Goal: Task Accomplishment & Management: Manage account settings

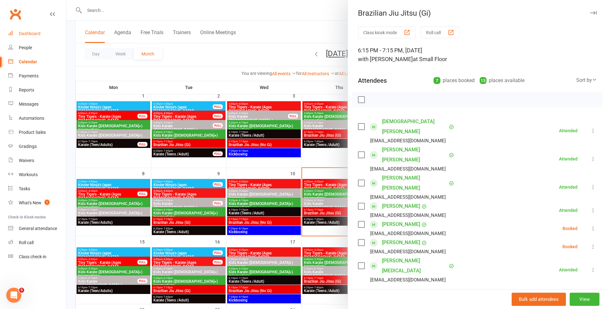
scroll to position [43, 0]
click at [40, 33] on div "Dashboard" at bounding box center [30, 33] width 22 height 5
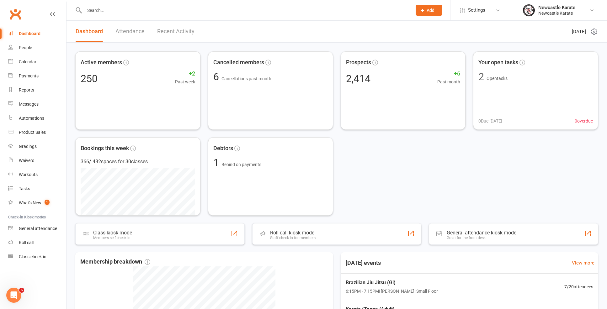
click at [176, 32] on link "Recent Activity" at bounding box center [175, 32] width 37 height 22
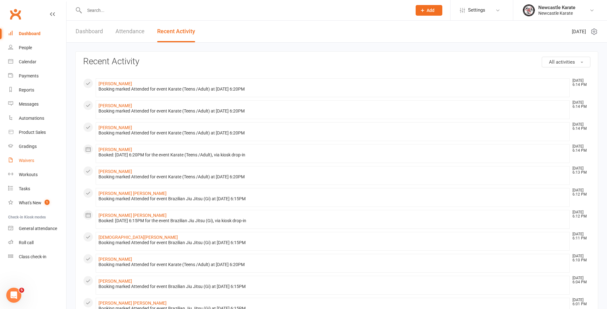
click at [29, 158] on link "Waivers" at bounding box center [37, 161] width 58 height 14
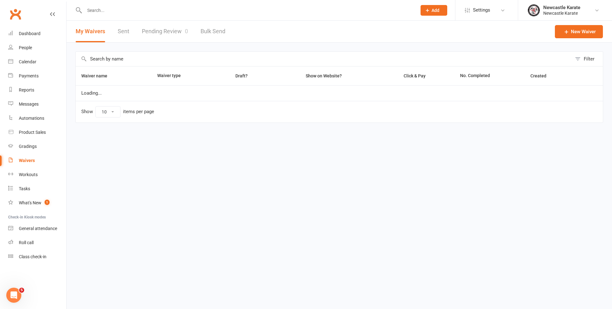
select select "100"
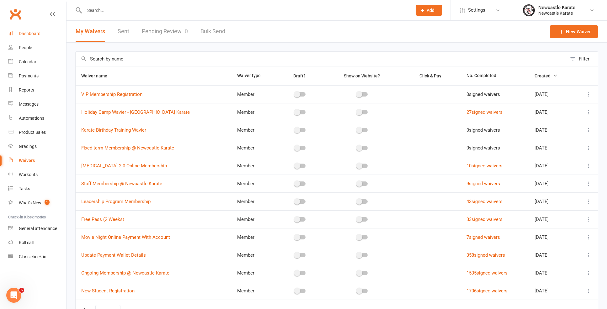
click at [30, 27] on link "Dashboard" at bounding box center [37, 34] width 58 height 14
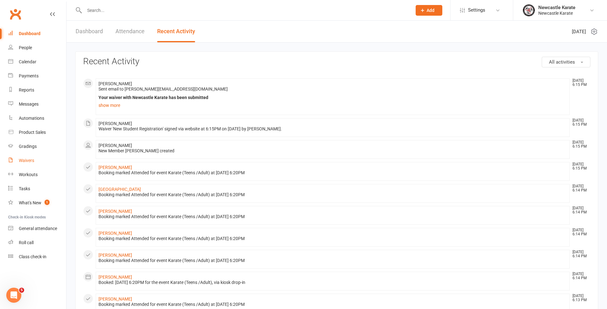
click at [36, 166] on link "Waivers" at bounding box center [37, 161] width 58 height 14
select select "100"
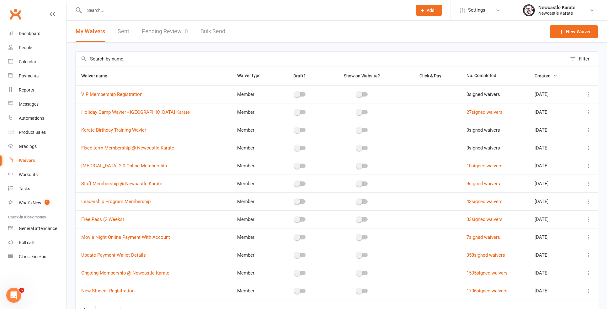
click at [170, 33] on link "Pending Review 0" at bounding box center [165, 32] width 46 height 22
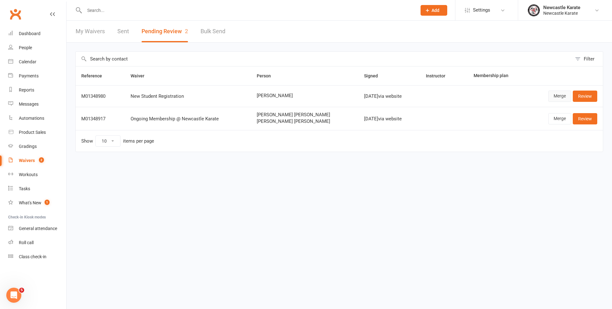
click at [562, 99] on link "Merge" at bounding box center [559, 96] width 23 height 11
click at [582, 97] on link "Review" at bounding box center [584, 96] width 24 height 11
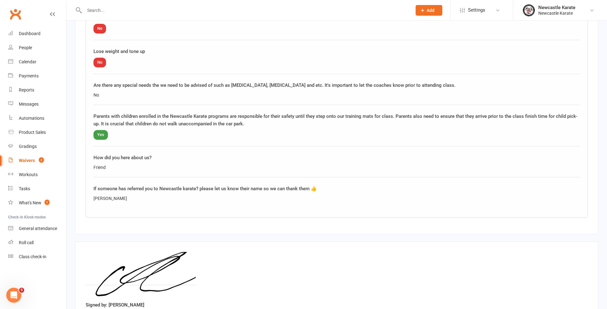
scroll to position [576, 0]
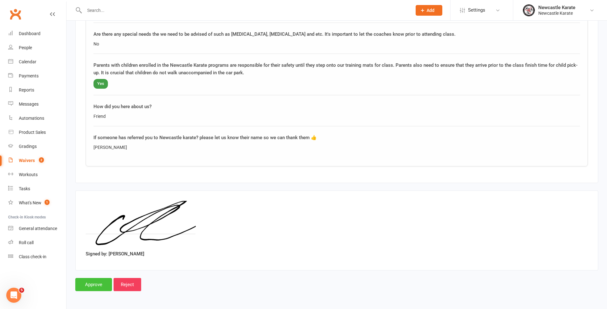
click at [93, 280] on input "Approve" at bounding box center [93, 284] width 37 height 13
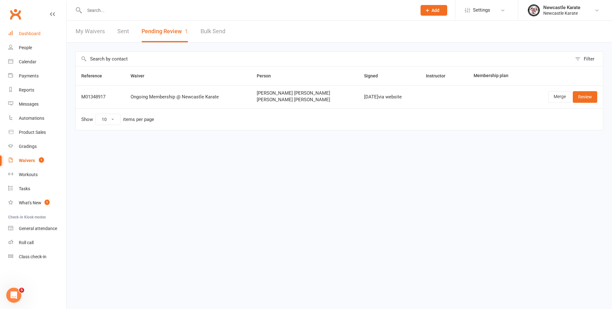
click at [35, 35] on div "Dashboard" at bounding box center [30, 33] width 22 height 5
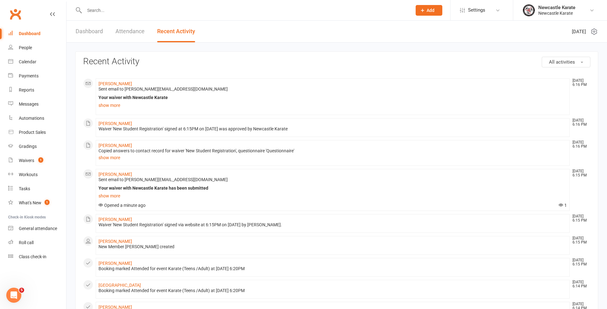
click at [14, 31] on link "Dashboard" at bounding box center [37, 34] width 58 height 14
click at [106, 29] on div "Dashboard Attendance Recent Activity" at bounding box center [135, 32] width 138 height 22
click at [95, 32] on link "Dashboard" at bounding box center [89, 32] width 27 height 22
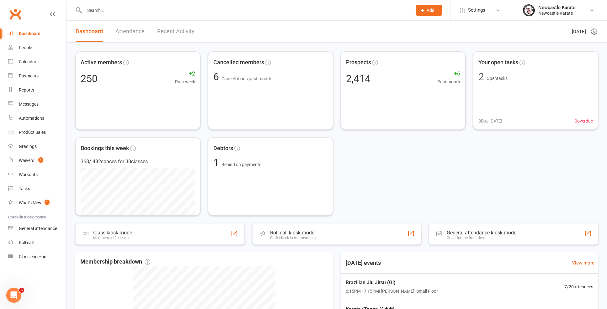
click at [127, 12] on input "text" at bounding box center [244, 10] width 325 height 9
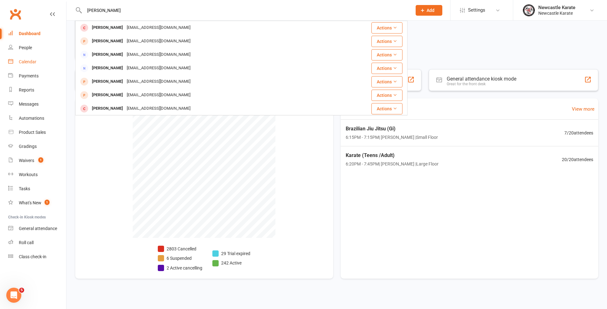
type input "[PERSON_NAME]"
drag, startPoint x: 23, startPoint y: 64, endPoint x: 36, endPoint y: 68, distance: 13.7
click at [23, 64] on link "Calendar" at bounding box center [37, 62] width 58 height 14
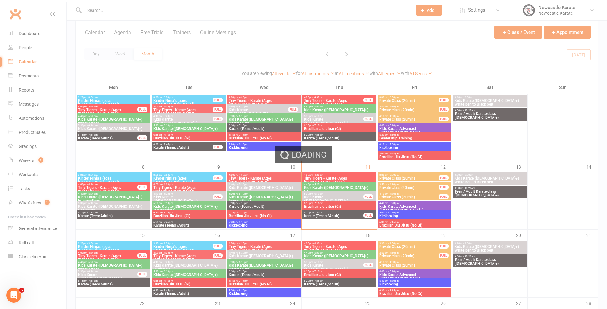
scroll to position [100, 0]
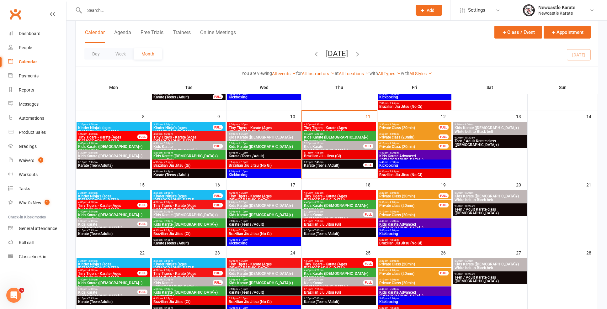
click at [324, 162] on span "6:20pm - 7:45pm" at bounding box center [334, 162] width 60 height 3
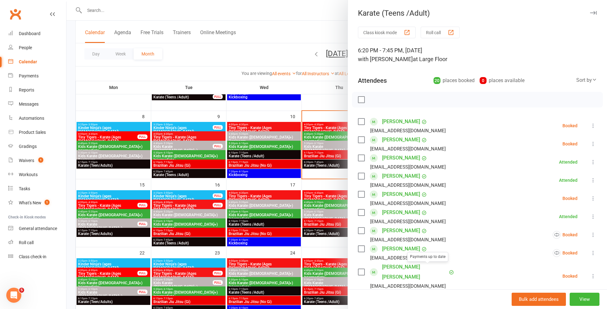
scroll to position [14, 0]
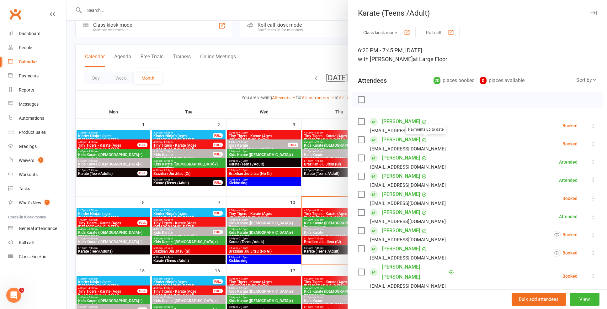
drag, startPoint x: 207, startPoint y: 75, endPoint x: 199, endPoint y: 52, distance: 24.5
click at [210, 72] on div at bounding box center [336, 154] width 540 height 309
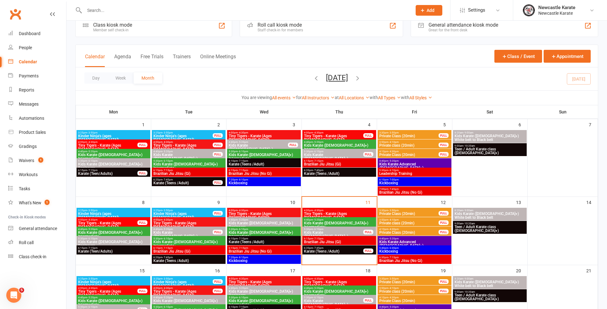
click at [180, 4] on div at bounding box center [241, 10] width 332 height 20
click at [180, 13] on input "text" at bounding box center [244, 10] width 325 height 9
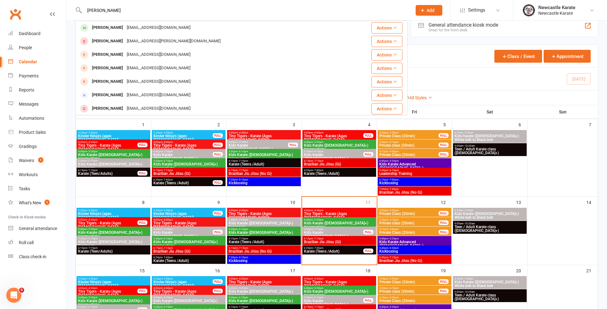
type input "[PERSON_NAME]"
drag, startPoint x: 180, startPoint y: 13, endPoint x: 146, endPoint y: 29, distance: 38.3
click at [146, 29] on div "[EMAIL_ADDRESS][DOMAIN_NAME]" at bounding box center [158, 27] width 67 height 9
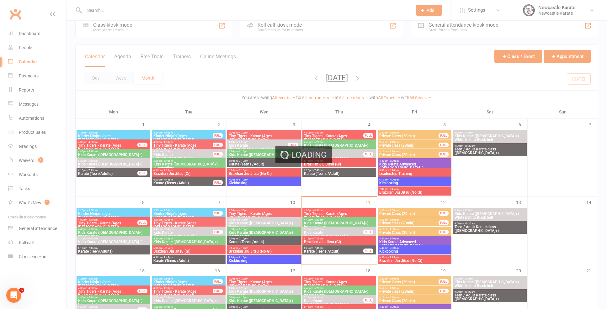
scroll to position [117, 0]
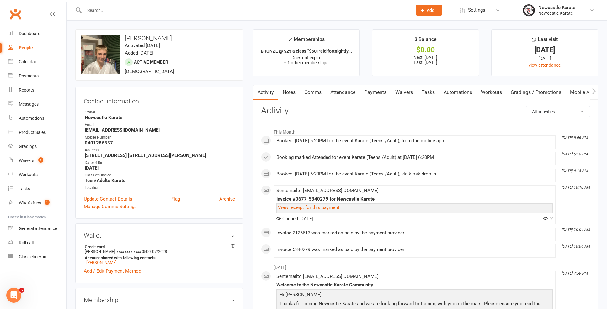
click at [351, 90] on link "Attendance" at bounding box center [343, 92] width 34 height 14
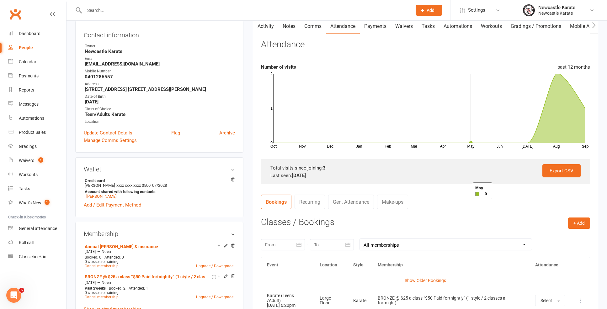
scroll to position [135, 0]
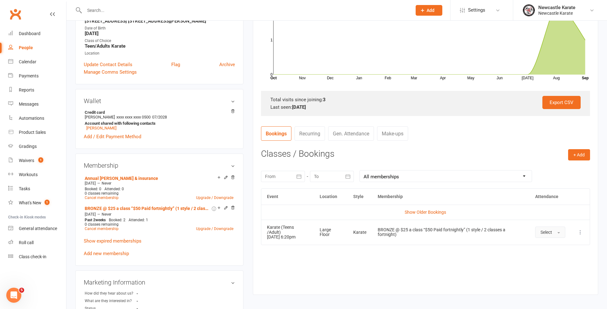
click at [551, 227] on button "Select" at bounding box center [550, 232] width 30 height 11
click at [542, 240] on link "Attended" at bounding box center [566, 246] width 62 height 13
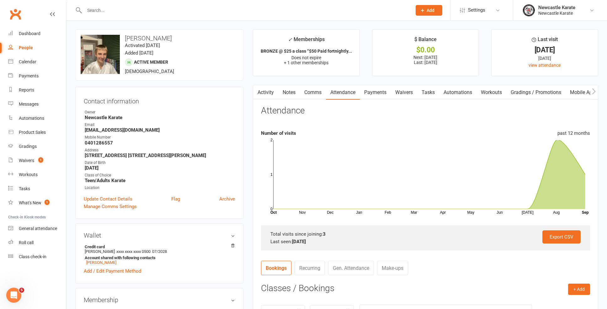
click at [296, 92] on link "Notes" at bounding box center [289, 92] width 22 height 14
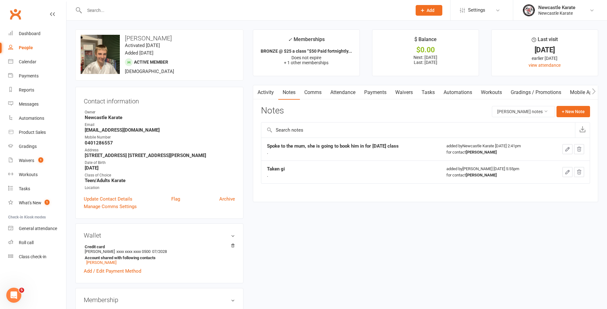
click at [268, 89] on link "Activity" at bounding box center [265, 92] width 25 height 14
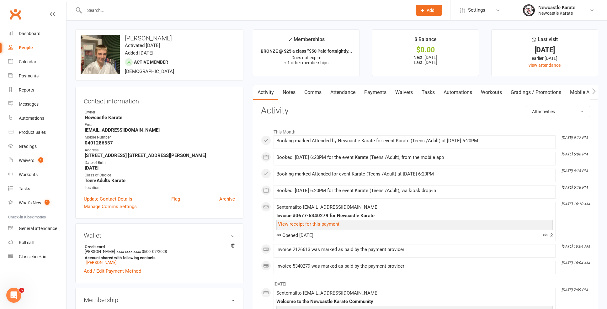
click at [289, 88] on link "Notes" at bounding box center [289, 92] width 22 height 14
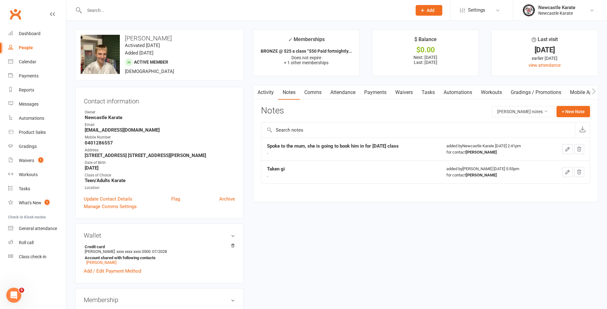
click at [378, 91] on link "Payments" at bounding box center [375, 92] width 31 height 14
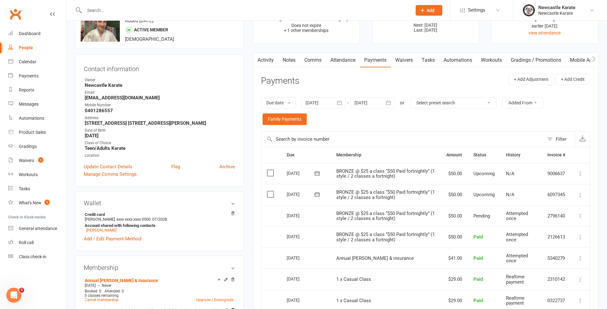
scroll to position [24, 0]
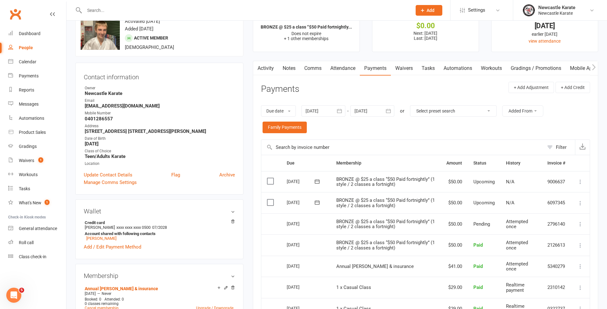
click at [290, 70] on link "Notes" at bounding box center [289, 68] width 22 height 14
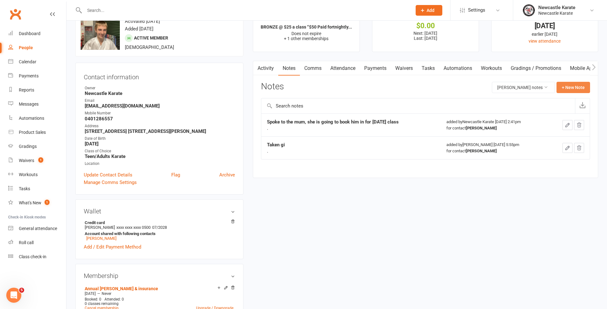
click at [568, 88] on button "+ New Note" at bounding box center [573, 87] width 34 height 11
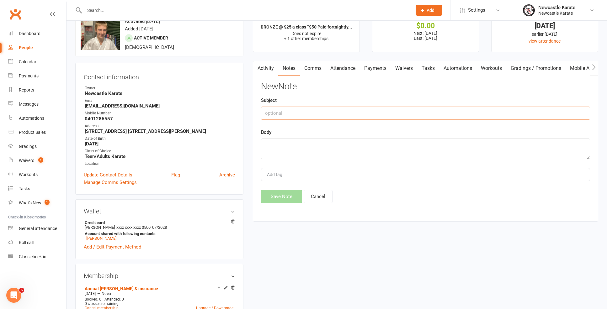
click at [475, 112] on input "text" at bounding box center [425, 113] width 329 height 13
type input "Taken gloves and mouthguard"
click at [435, 145] on textarea at bounding box center [425, 149] width 329 height 21
type textarea "."
click at [279, 197] on button "Save Note" at bounding box center [281, 196] width 41 height 13
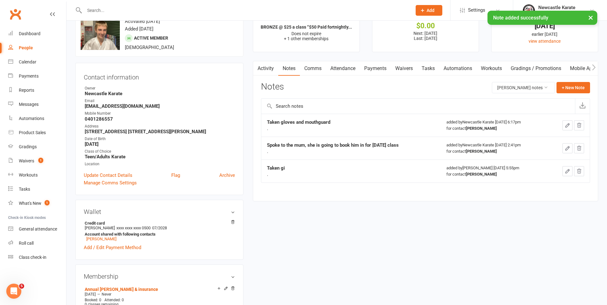
click at [260, 61] on button "button" at bounding box center [257, 68] width 8 height 14
click at [263, 73] on link "Activity" at bounding box center [265, 68] width 25 height 14
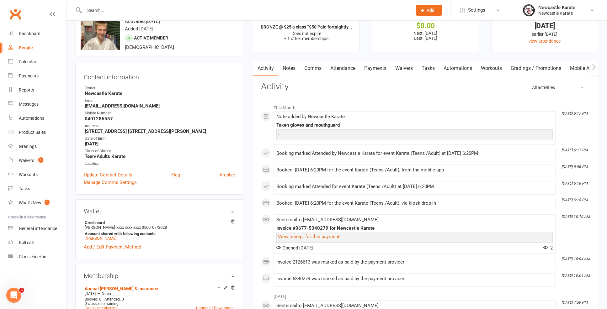
click at [124, 10] on input "text" at bounding box center [244, 10] width 325 height 9
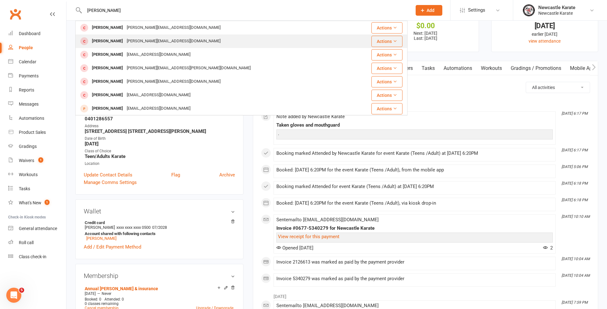
type input "[PERSON_NAME]"
click at [140, 44] on div "[PERSON_NAME][EMAIL_ADDRESS][DOMAIN_NAME]" at bounding box center [174, 41] width 98 height 9
